Goal: Check status

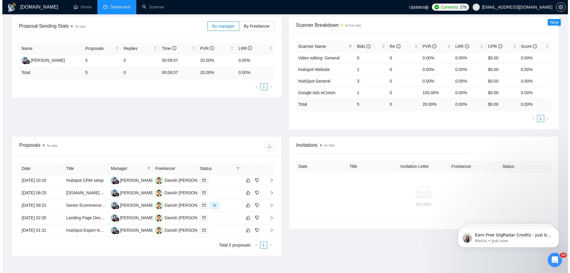
scroll to position [89, 0]
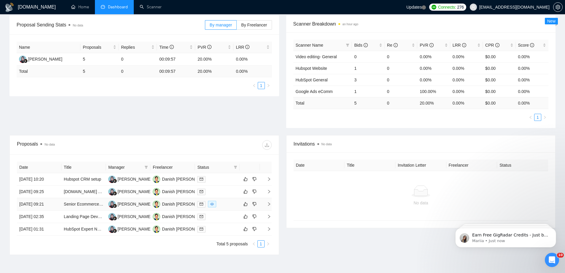
click at [39, 202] on td "[DATE] 09:21" at bounding box center [39, 204] width 45 height 12
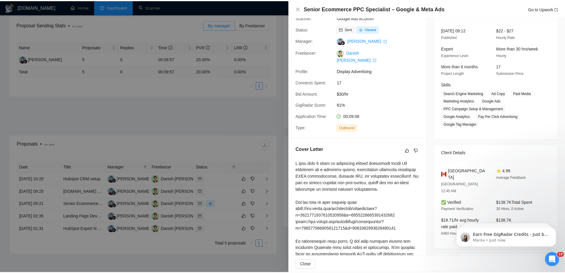
scroll to position [208, 0]
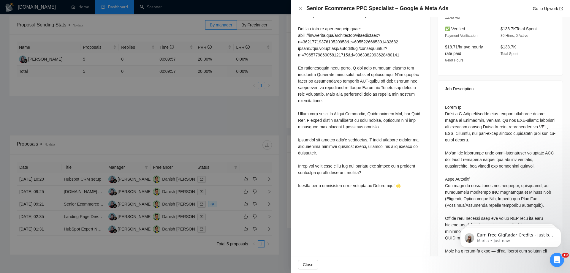
click at [176, 114] on div at bounding box center [285, 136] width 570 height 273
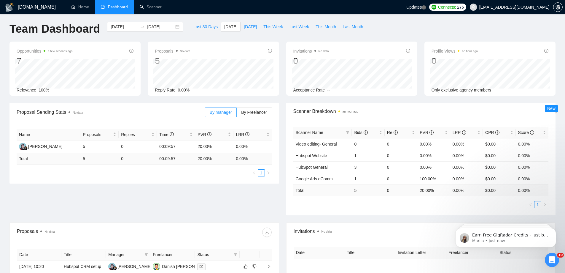
scroll to position [0, 0]
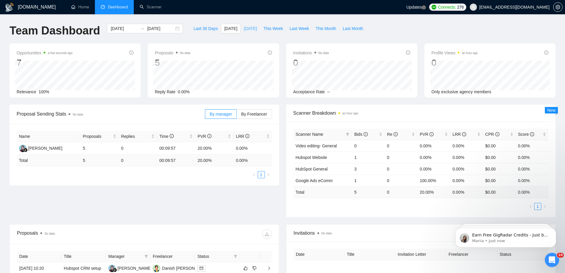
click at [247, 28] on span "[DATE]" at bounding box center [250, 28] width 13 height 7
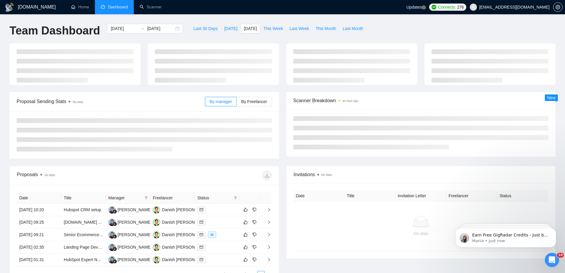
type input "[DATE]"
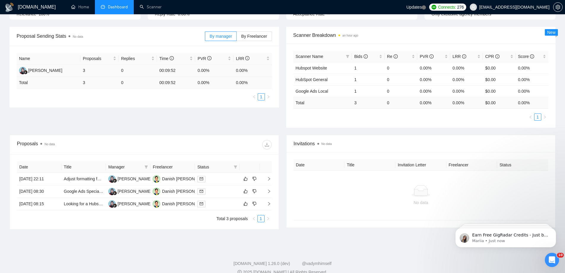
scroll to position [87, 0]
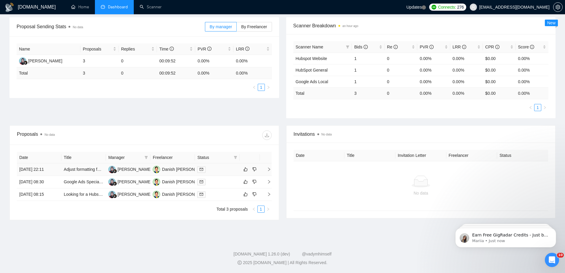
click at [45, 173] on td "[DATE] 22:11" at bounding box center [39, 169] width 45 height 12
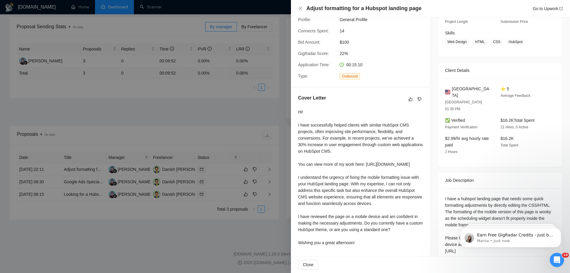
click at [169, 108] on div at bounding box center [285, 136] width 570 height 273
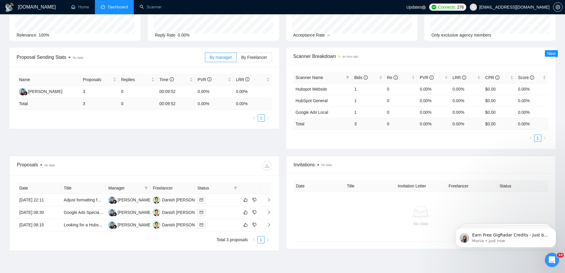
scroll to position [0, 0]
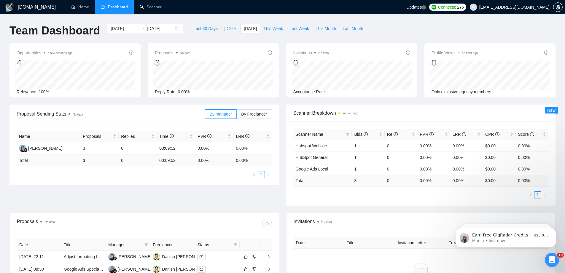
click at [221, 30] on button "[DATE]" at bounding box center [231, 28] width 20 height 9
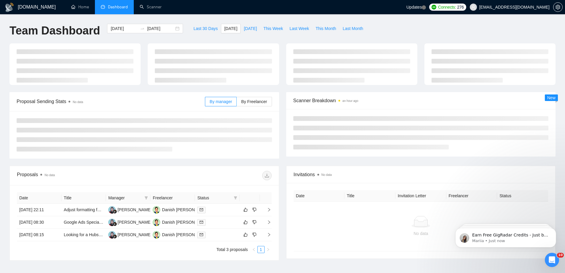
type input "[DATE]"
